Goal: Check status: Check status

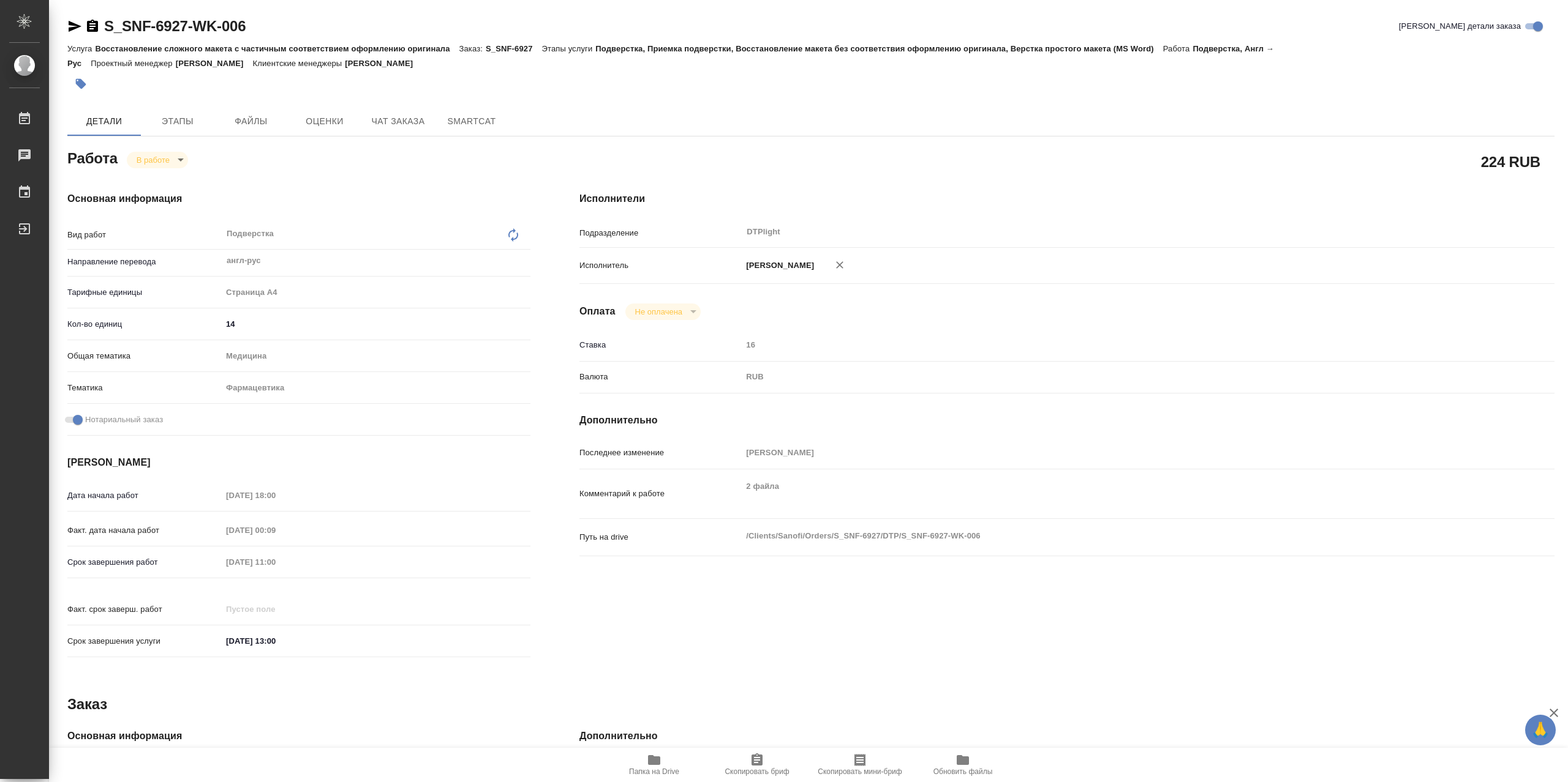
type textarea "x"
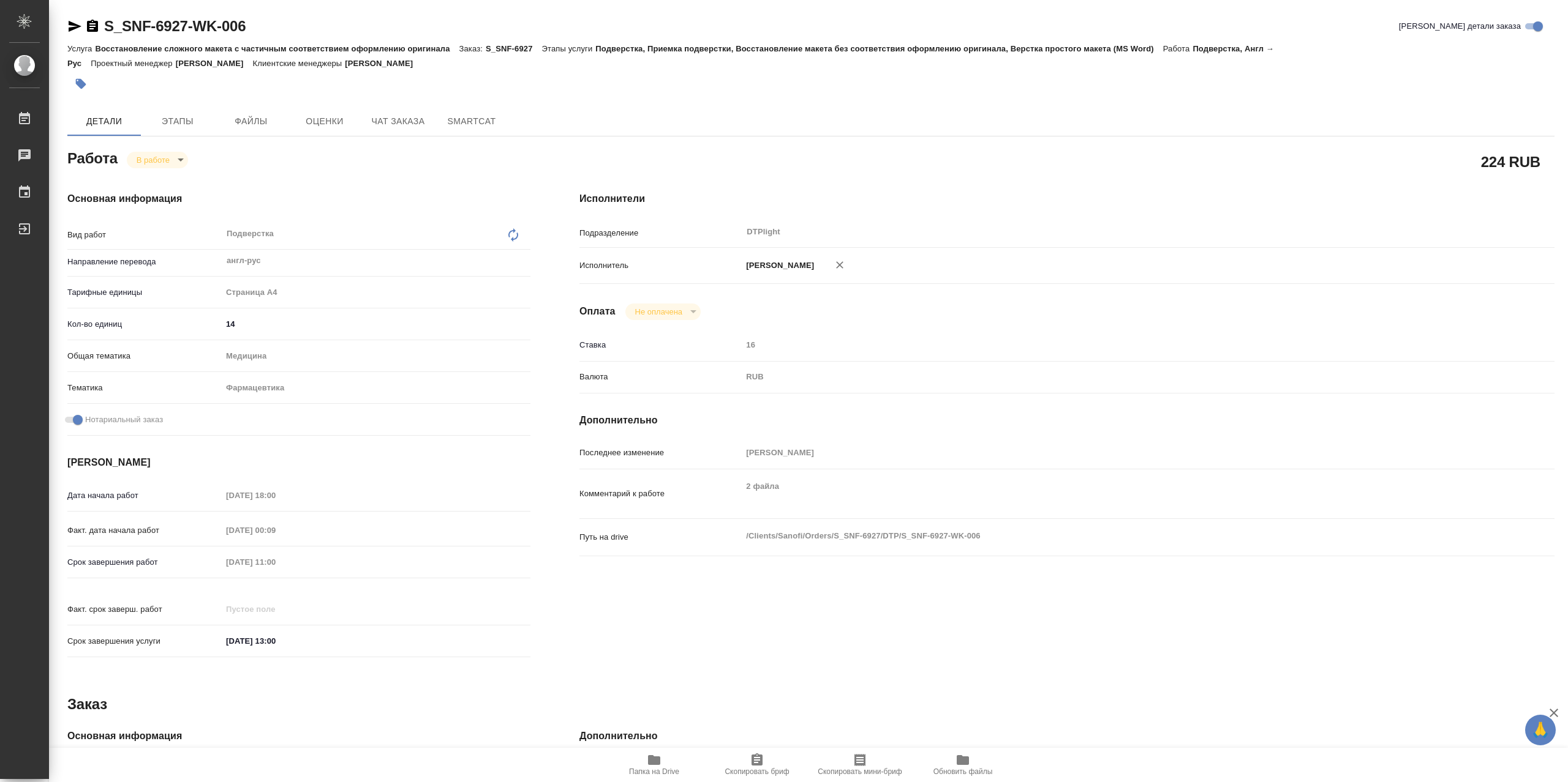
type textarea "x"
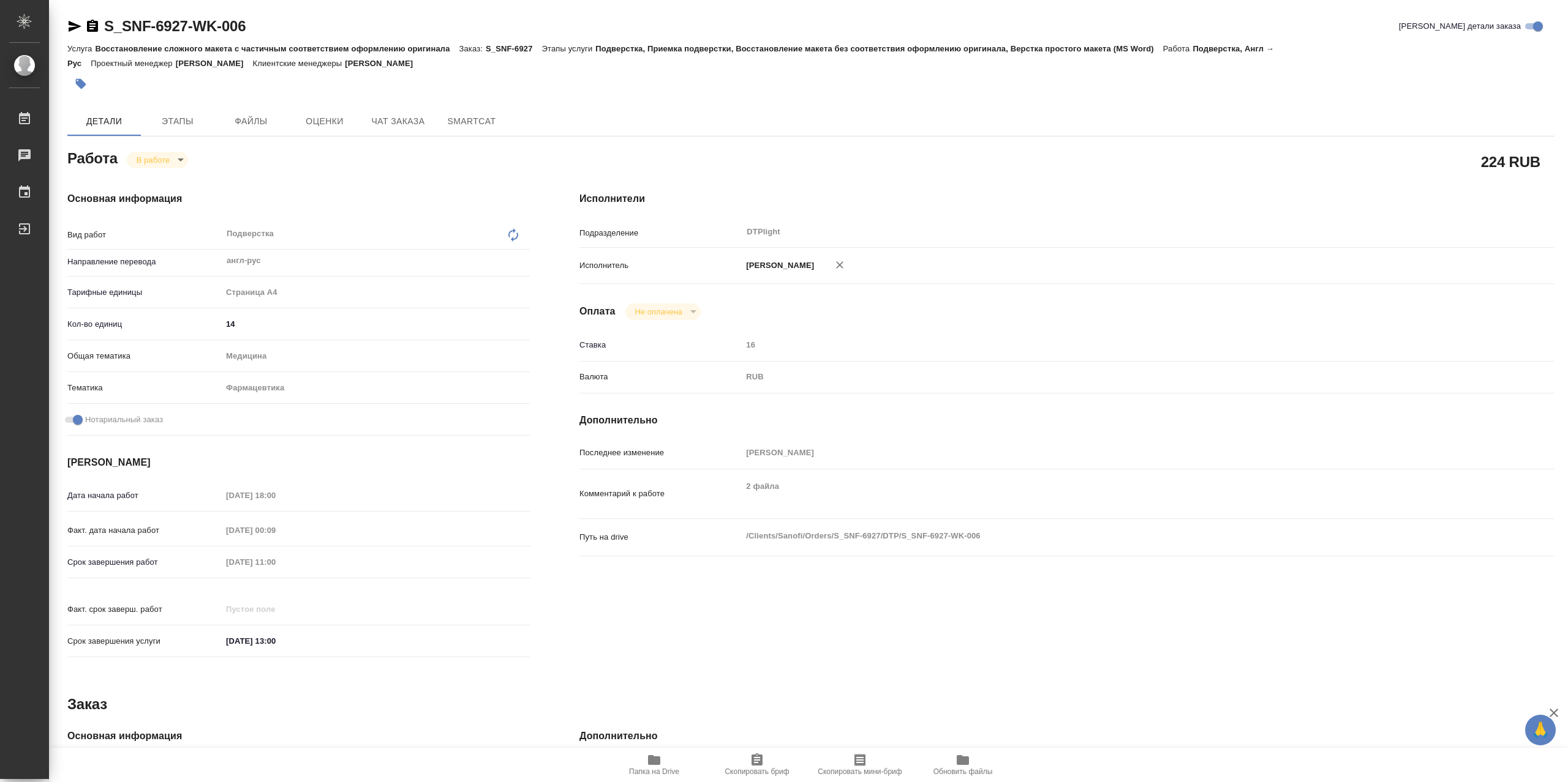
type textarea "x"
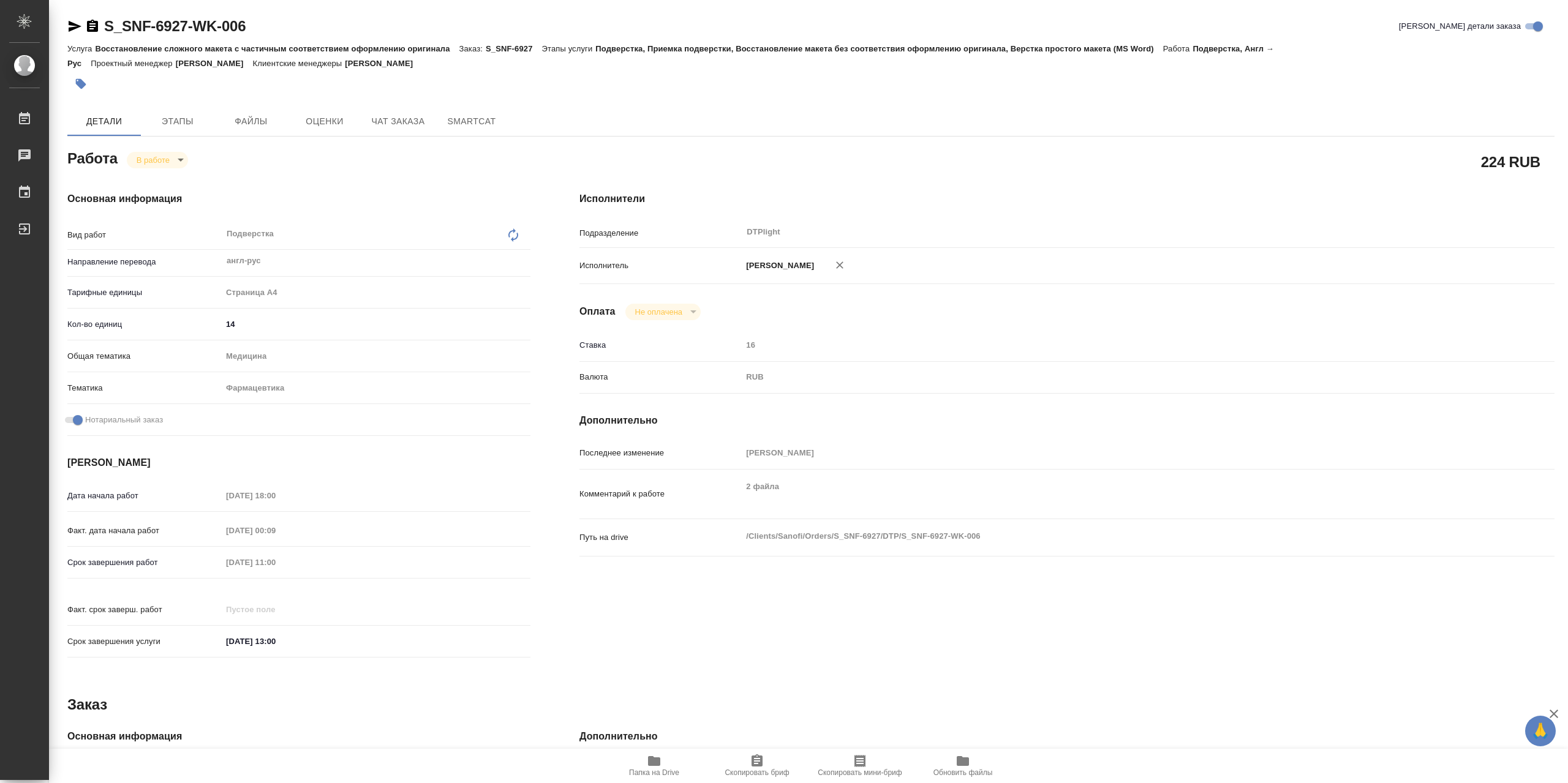
type textarea "x"
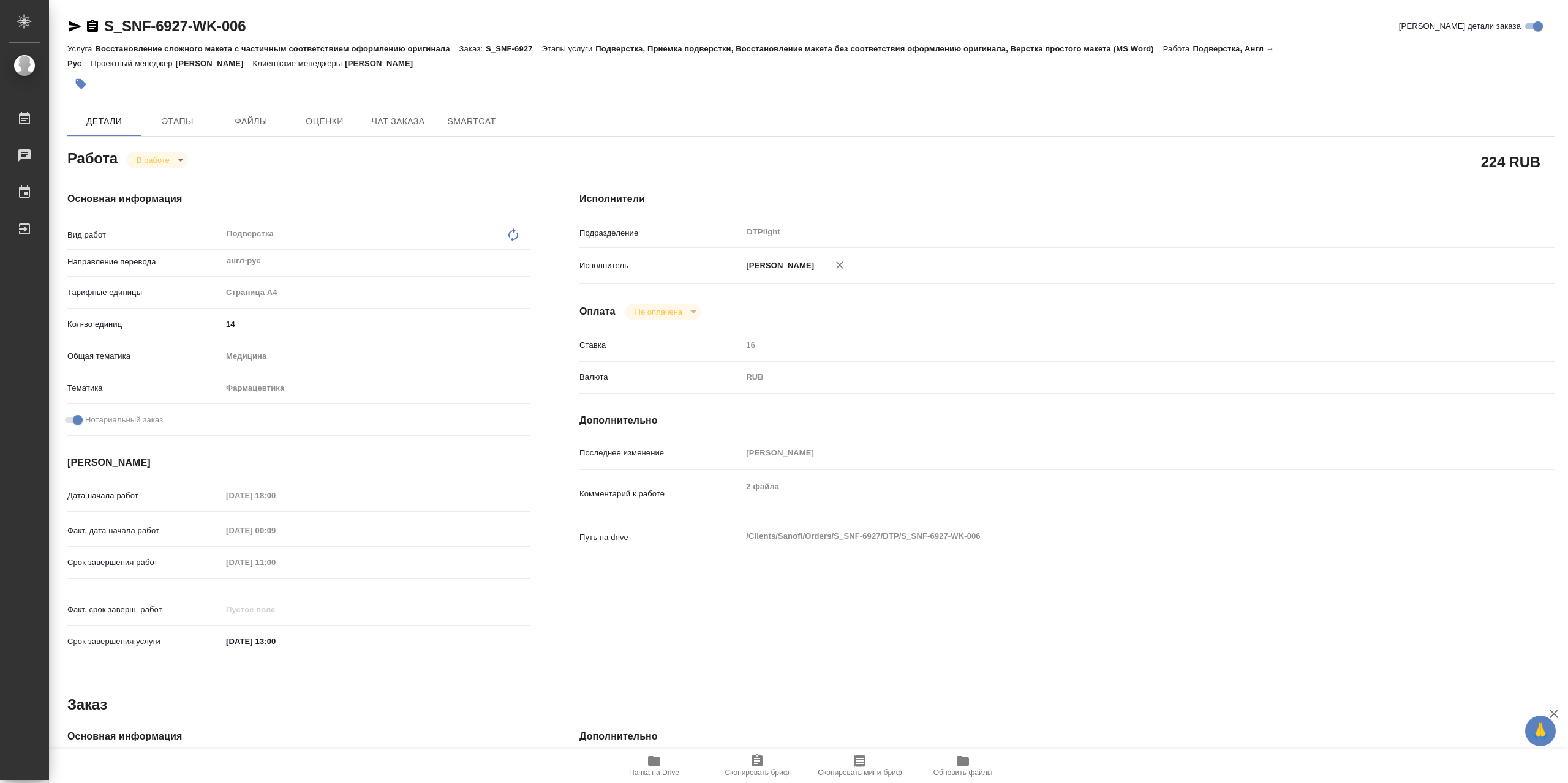
type textarea "x"
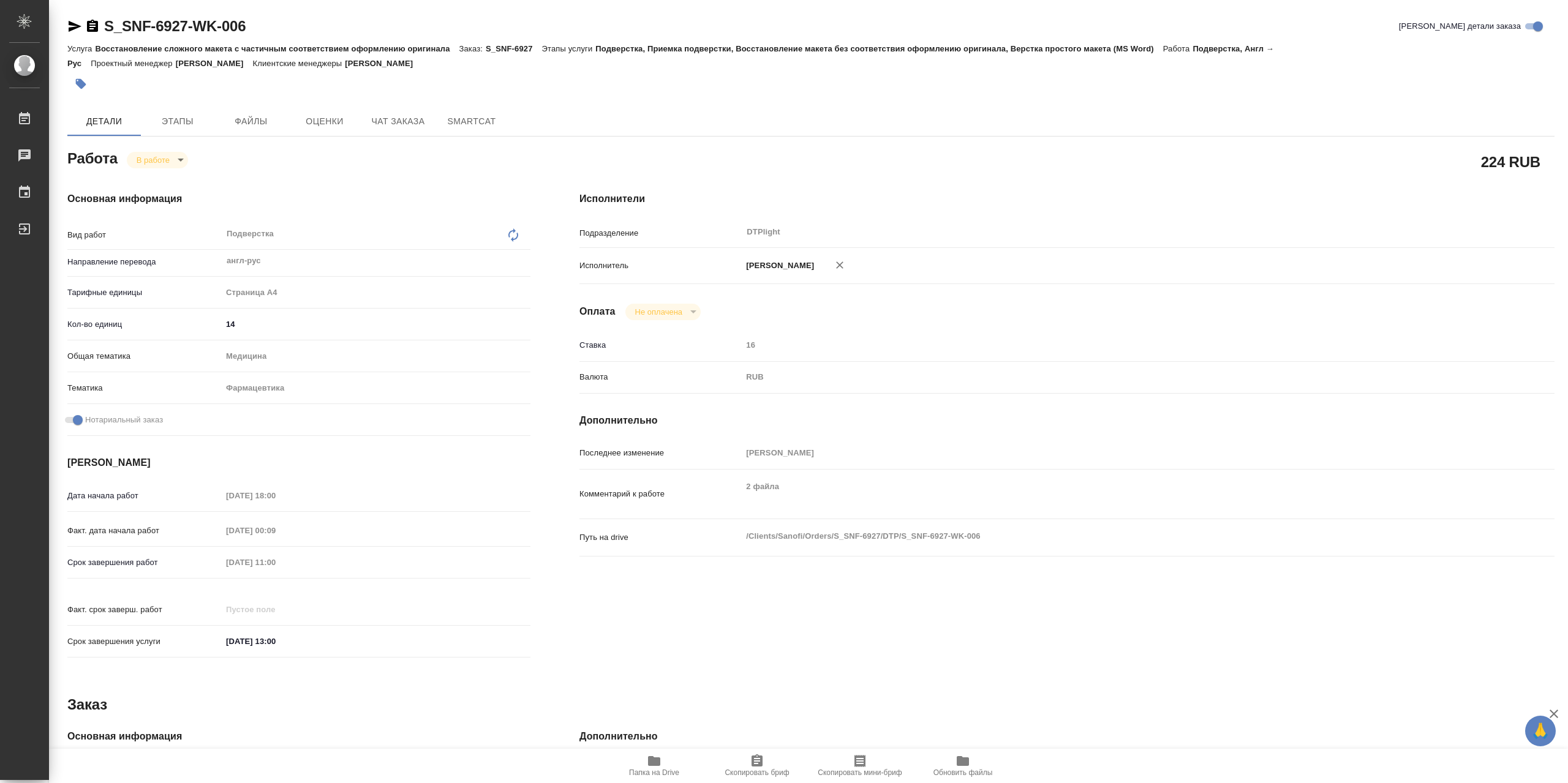
click at [647, 766] on icon "button" at bounding box center [654, 761] width 15 height 15
click at [179, 163] on body "🙏 .cls-1 fill:#fff; AWATERA Сархатов [PERSON_NAME] Работы 0 Чаты График Выйти S…" at bounding box center [784, 392] width 1568 height 783
click at [177, 181] on button "Выполнен" at bounding box center [158, 183] width 45 height 13
type textarea "x"
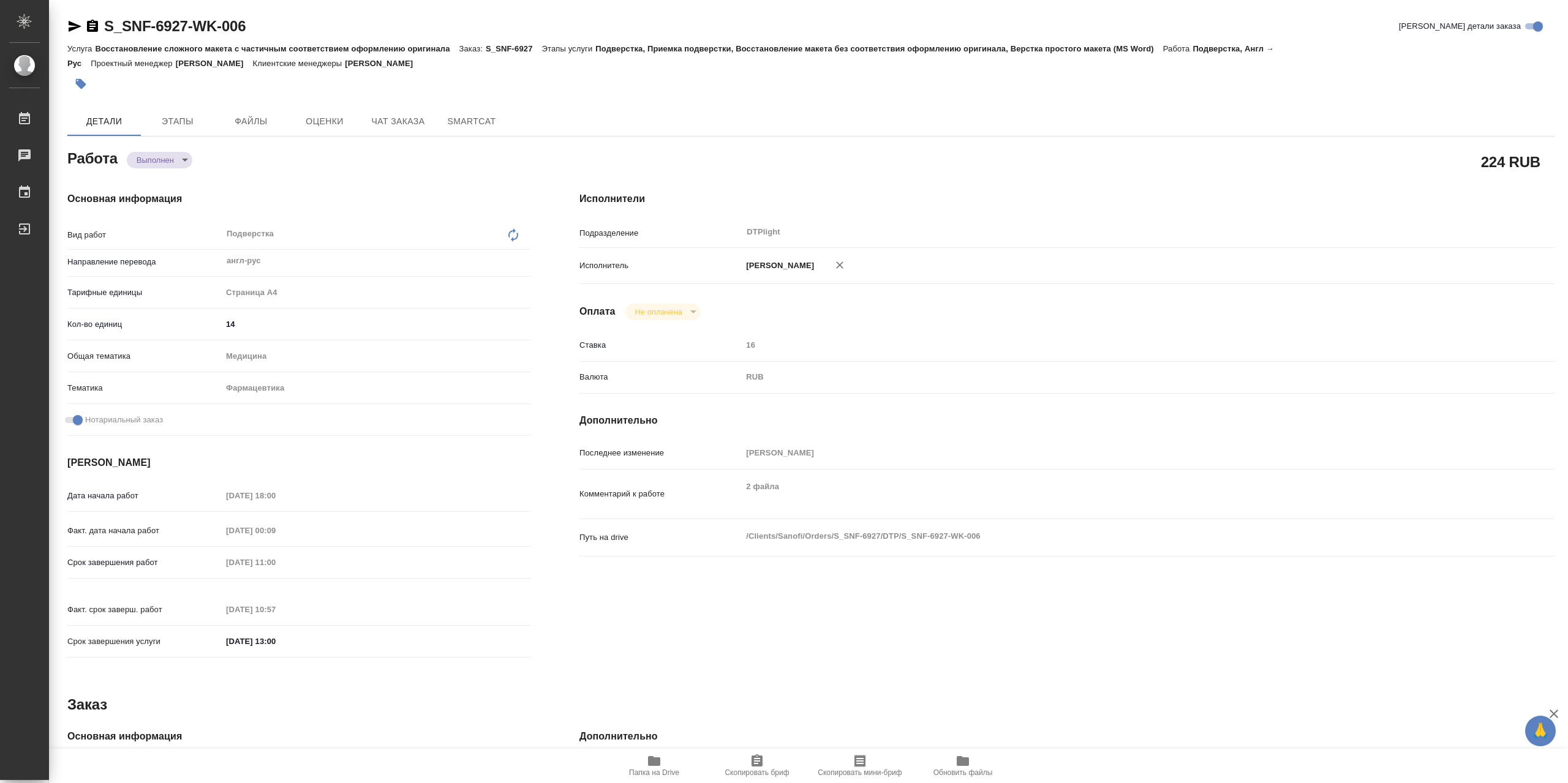
type textarea "x"
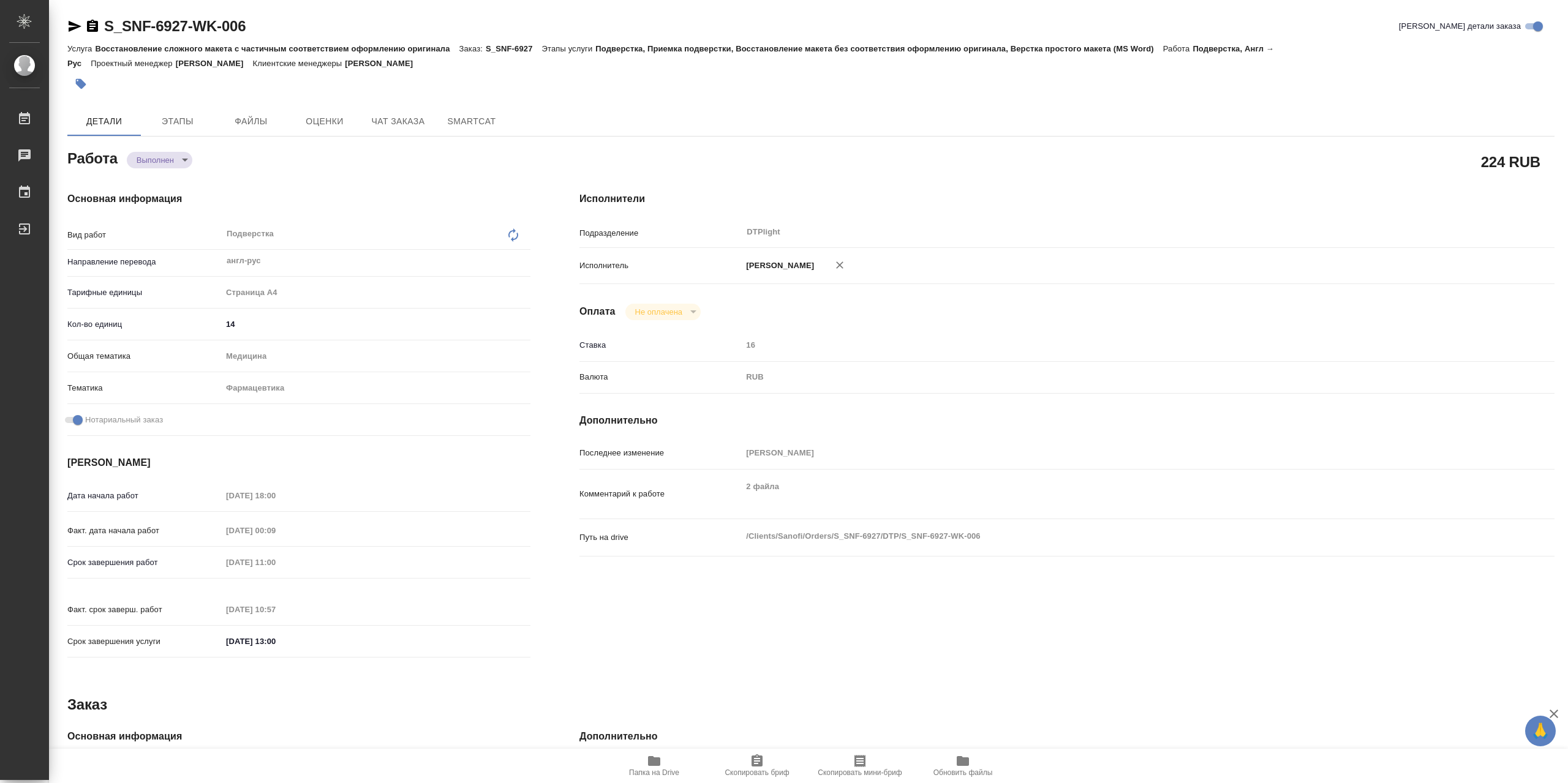
type textarea "x"
